Goal: Find specific page/section: Find specific page/section

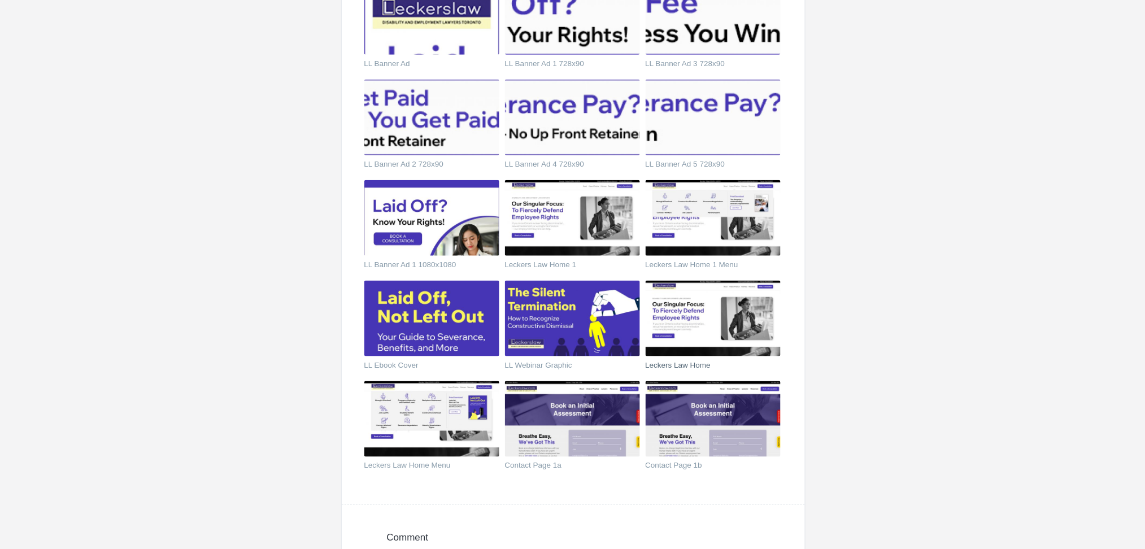
scroll to position [376, 0]
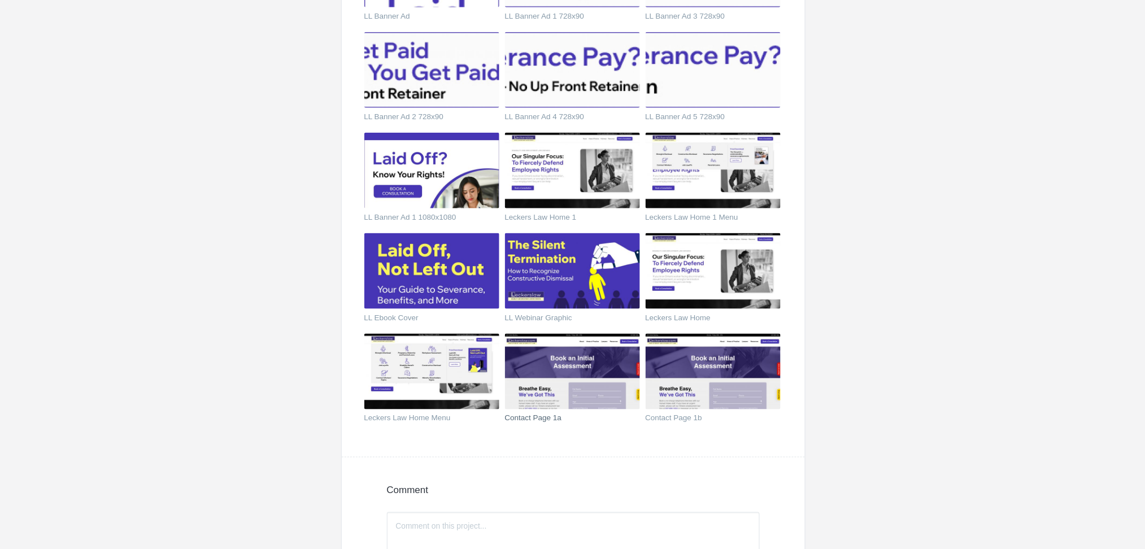
click at [542, 363] on img at bounding box center [572, 372] width 135 height 76
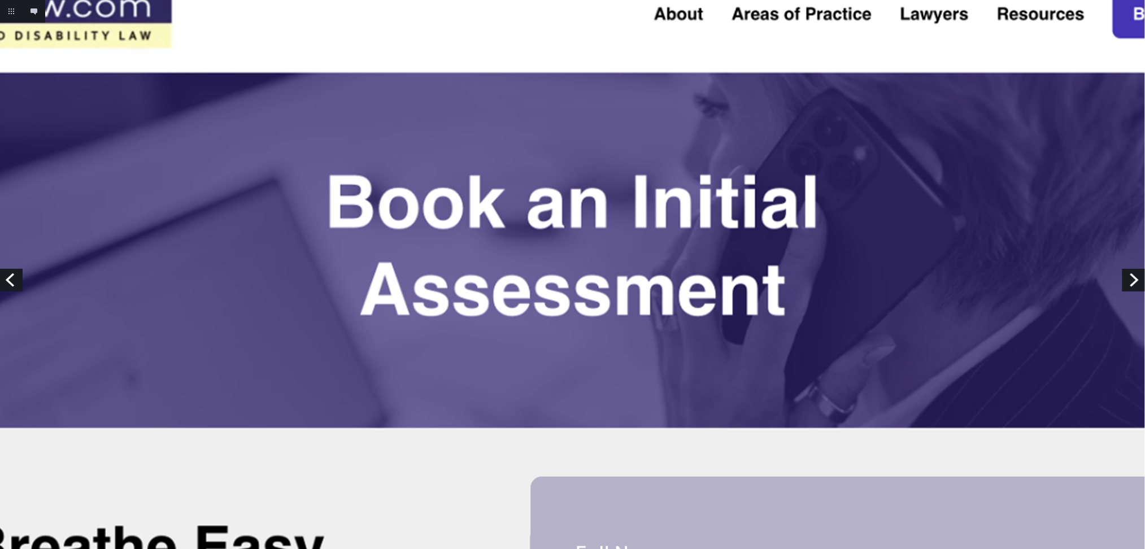
scroll to position [75, 0]
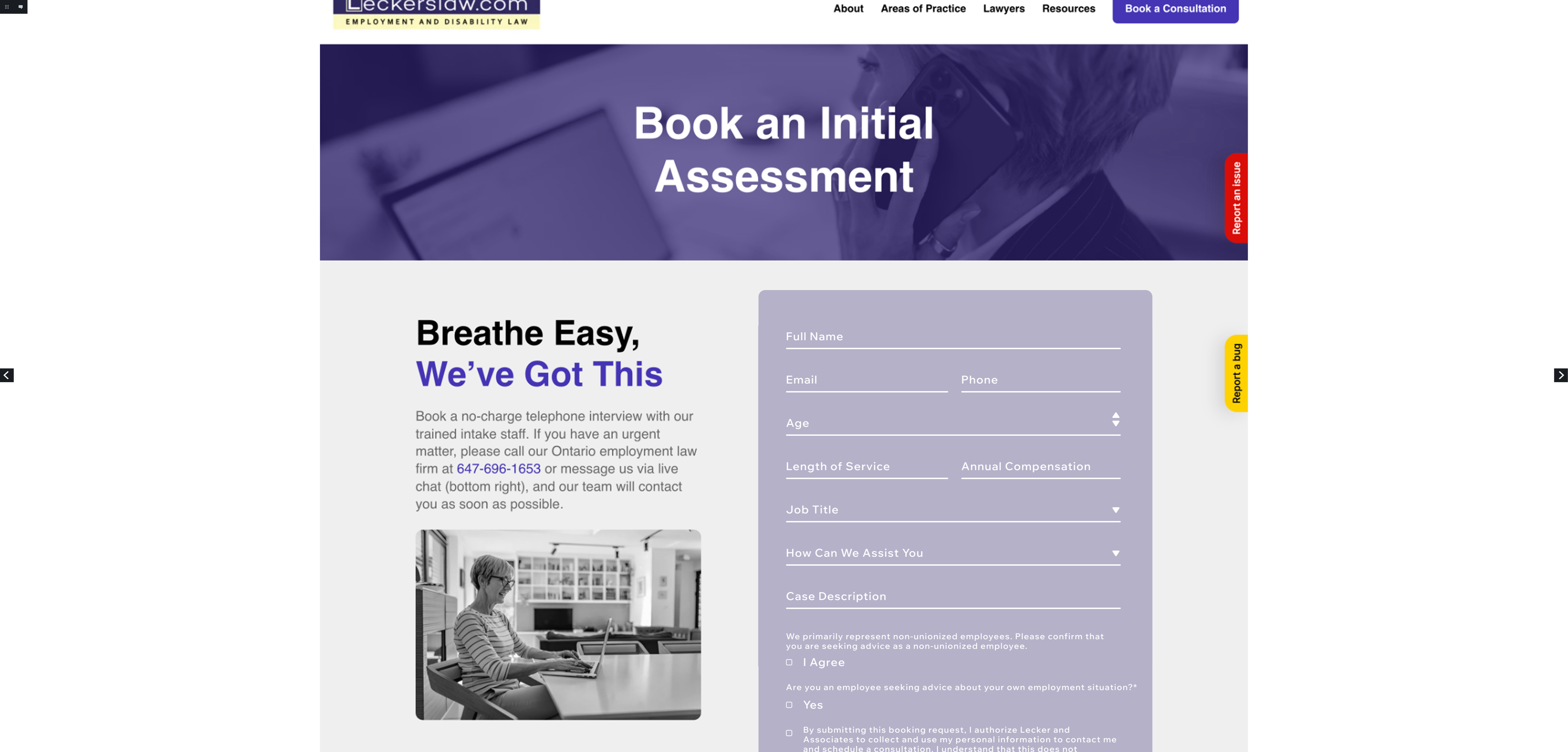
drag, startPoint x: 703, startPoint y: 1, endPoint x: 776, endPoint y: 339, distance: 345.8
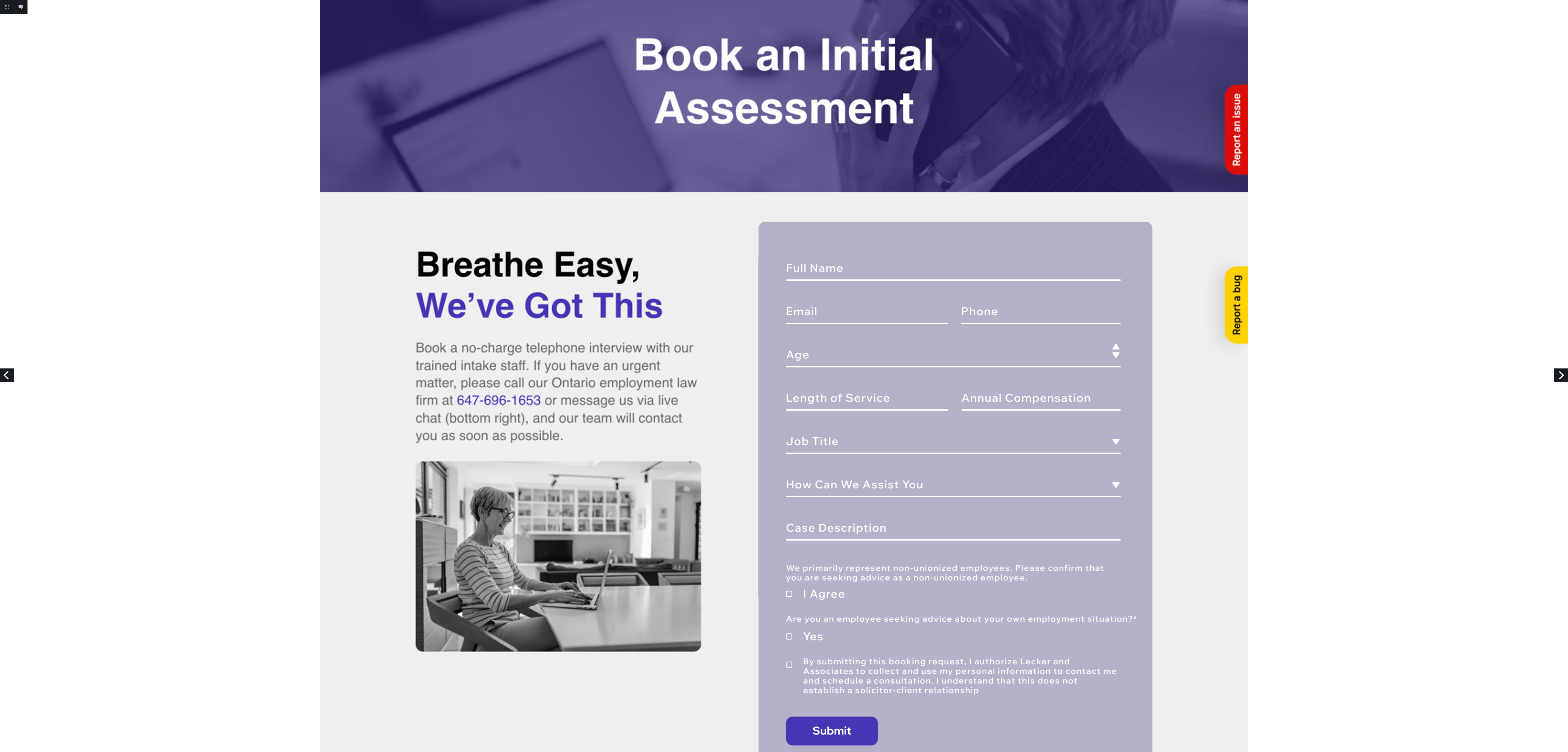
scroll to position [0, 0]
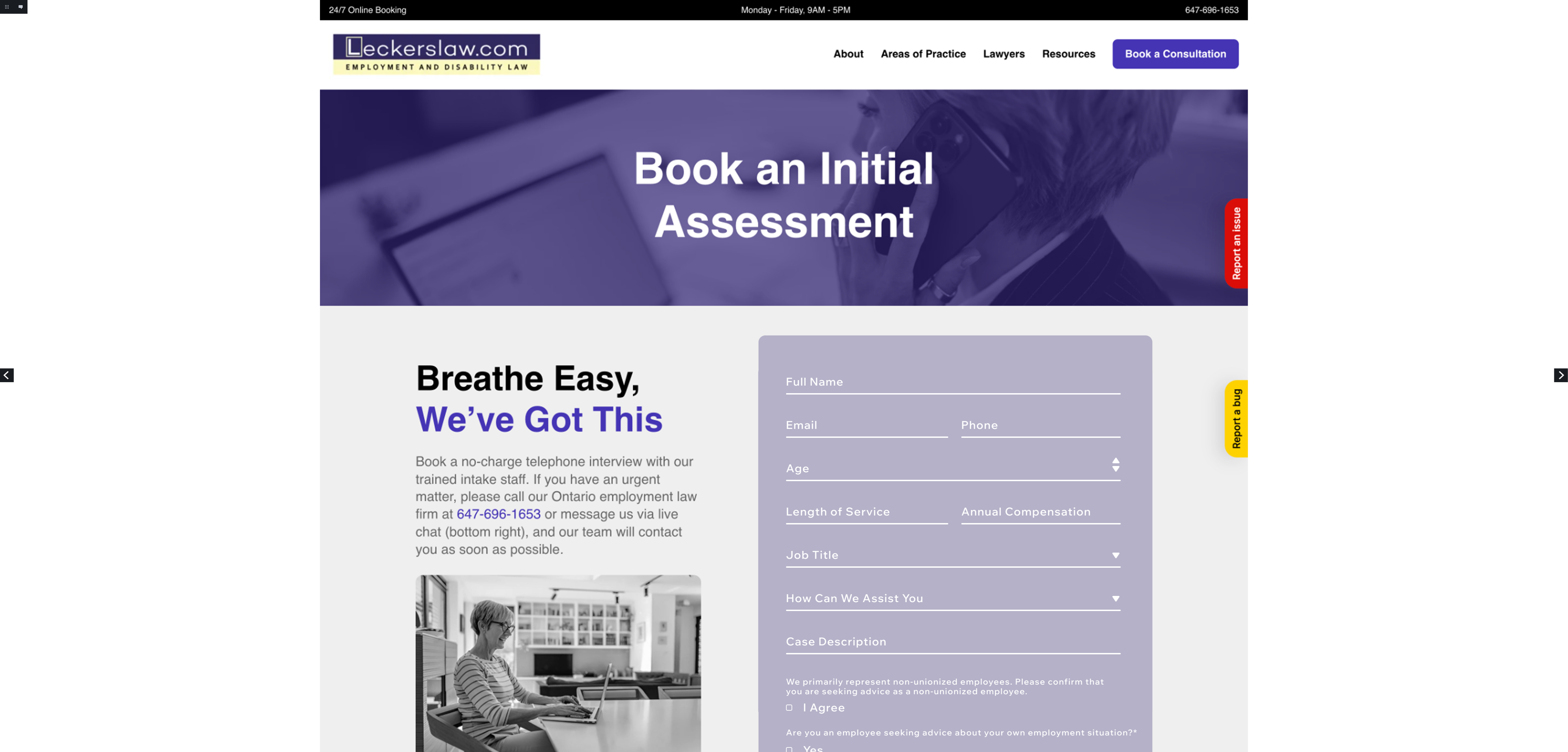
drag, startPoint x: 710, startPoint y: 346, endPoint x: 250, endPoint y: 250, distance: 469.9
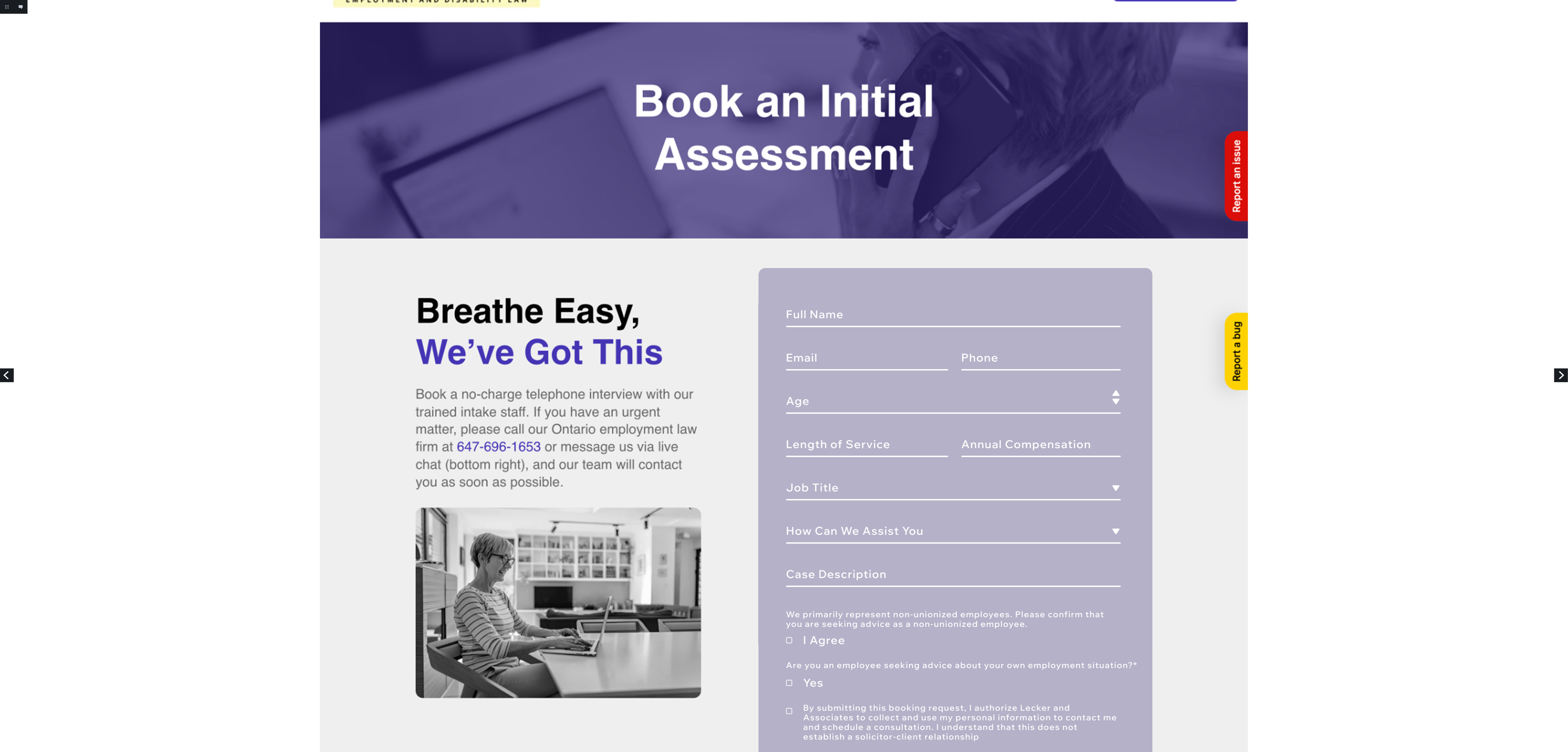
scroll to position [103, 0]
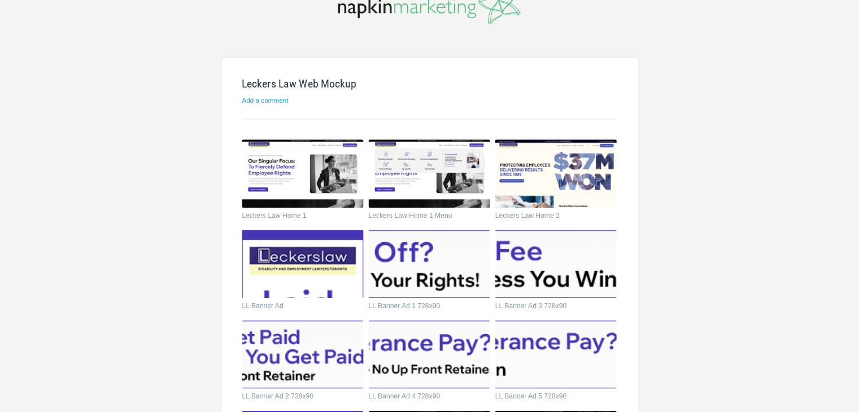
scroll to position [52, 0]
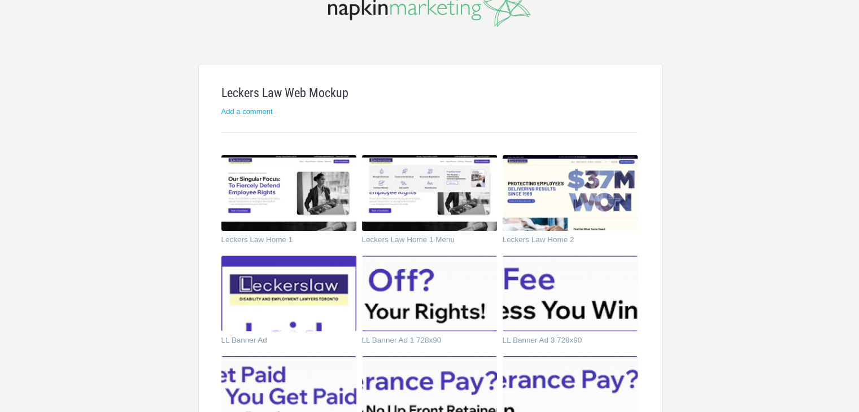
drag, startPoint x: 2520, startPoint y: 0, endPoint x: 145, endPoint y: 125, distance: 2378.8
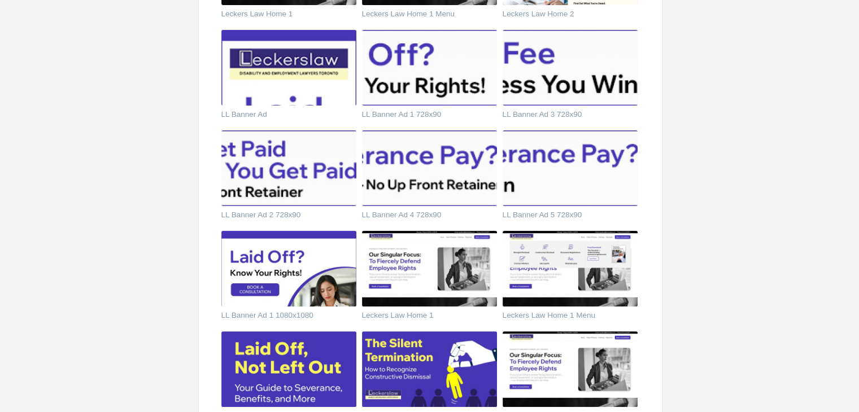
scroll to position [0, 0]
